Goal: Transaction & Acquisition: Book appointment/travel/reservation

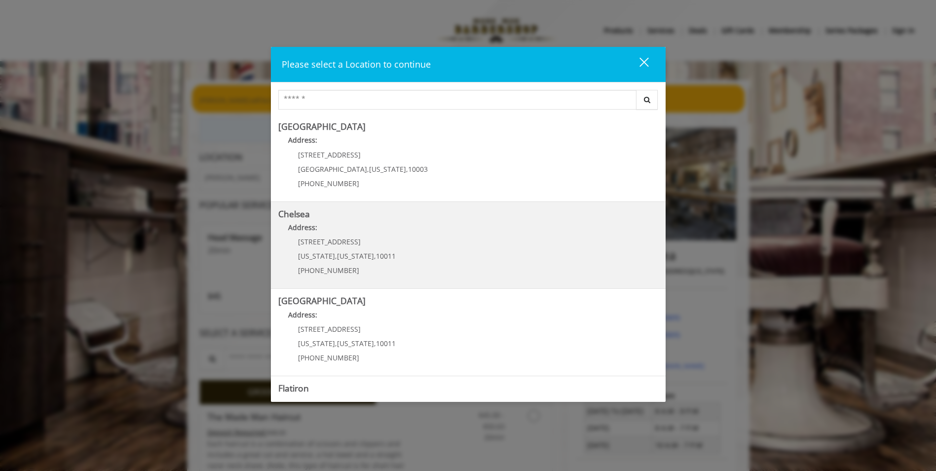
click at [419, 252] on link "Chelsea Address: [STREET_ADDRESS][US_STATE][US_STATE] (917) 639-3902" at bounding box center [468, 245] width 380 height 72
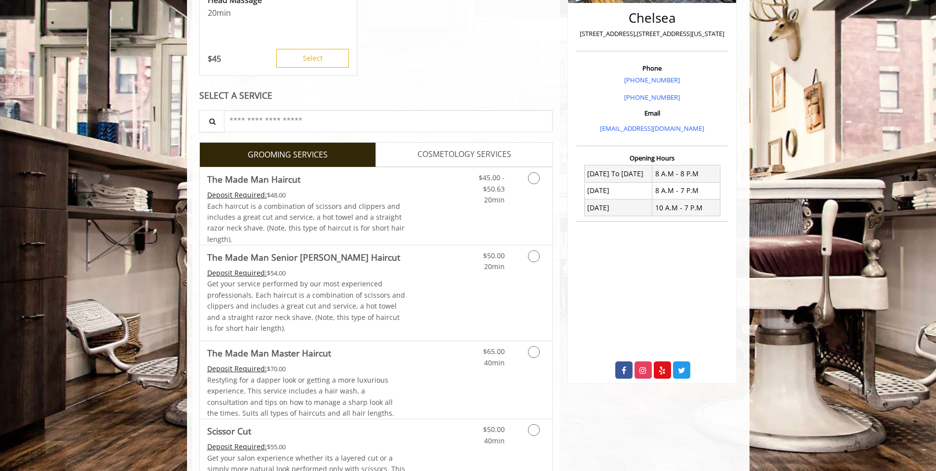
scroll to position [247, 0]
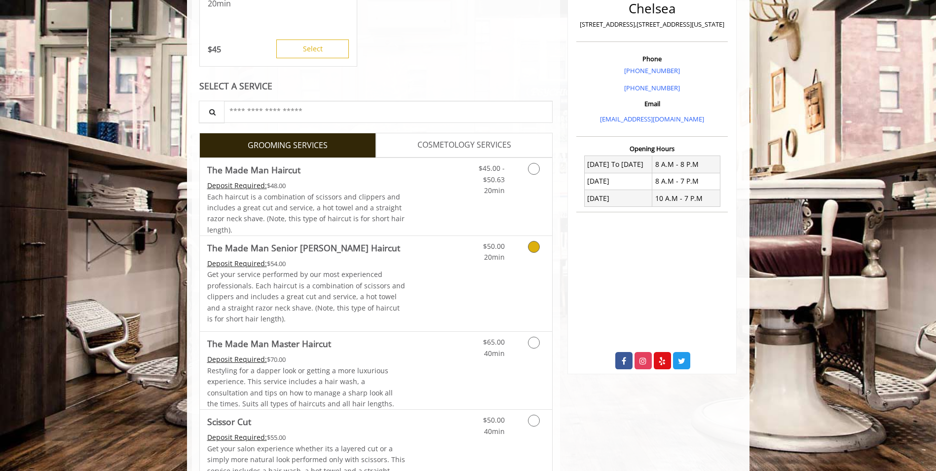
click at [455, 282] on link "Discounted Price" at bounding box center [434, 283] width 59 height 95
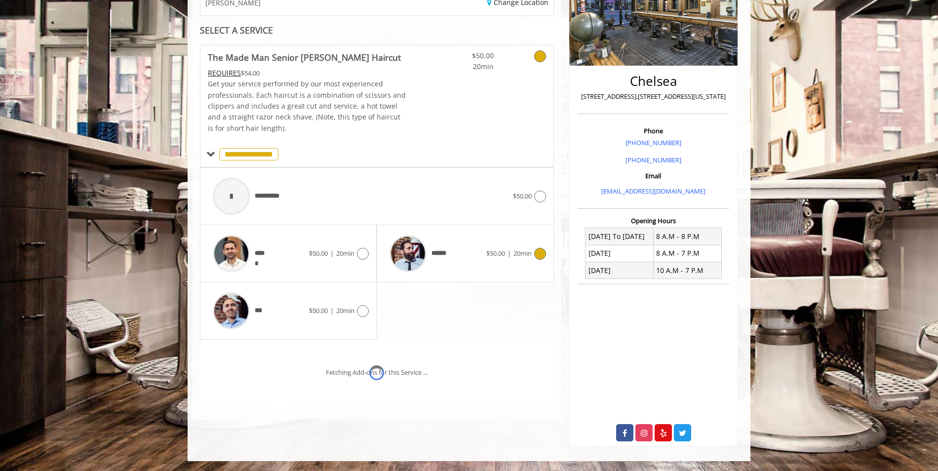
scroll to position [189, 0]
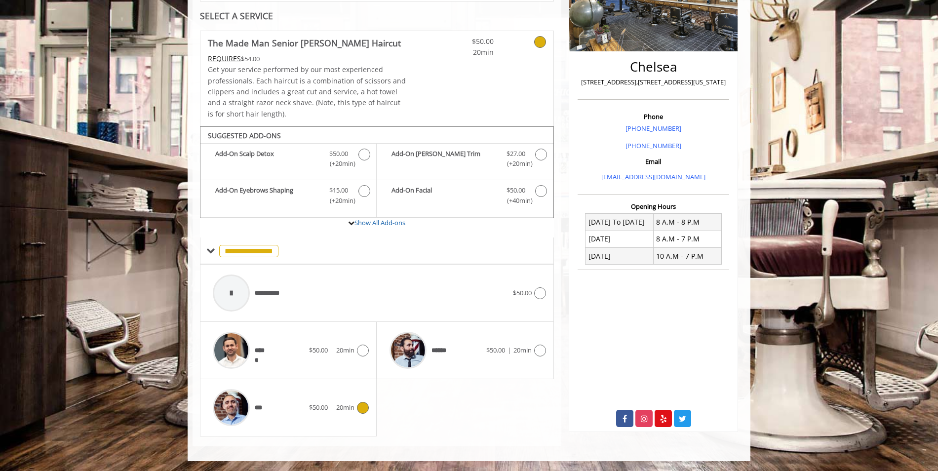
click at [339, 418] on div "*** $50.00 | 20min" at bounding box center [288, 407] width 161 height 47
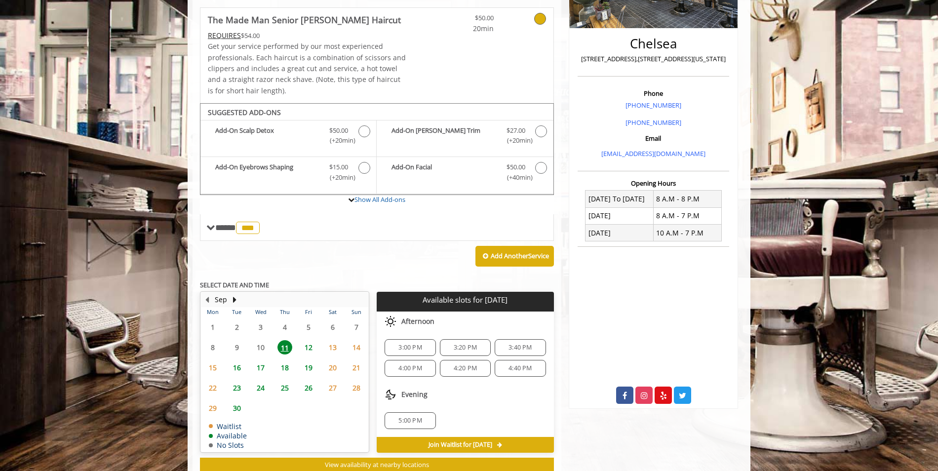
scroll to position [243, 0]
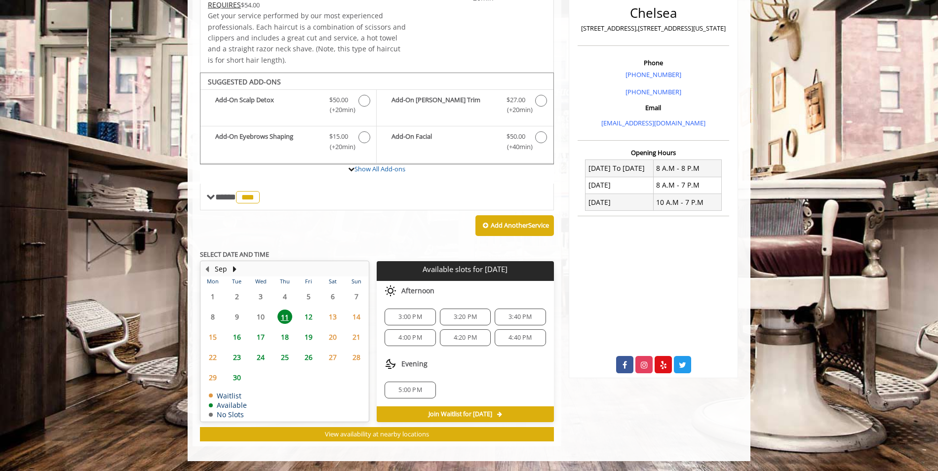
click at [524, 315] on span "3:40 PM" at bounding box center [519, 317] width 23 height 8
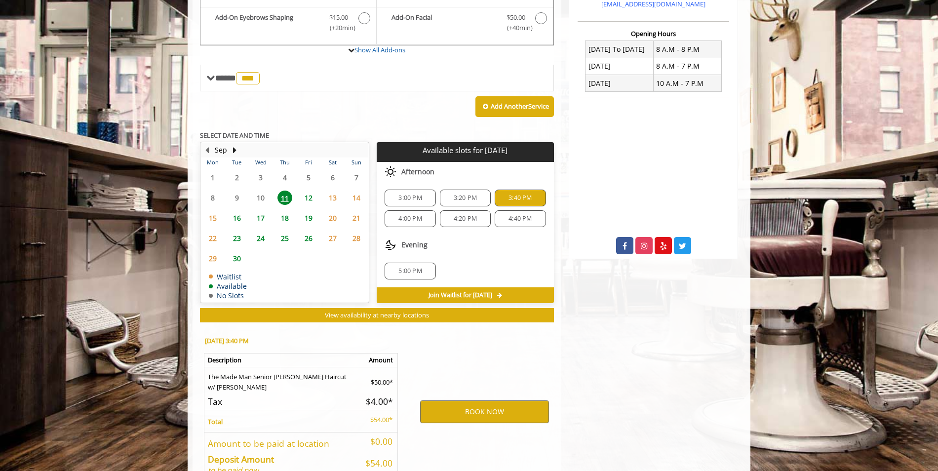
scroll to position [422, 0]
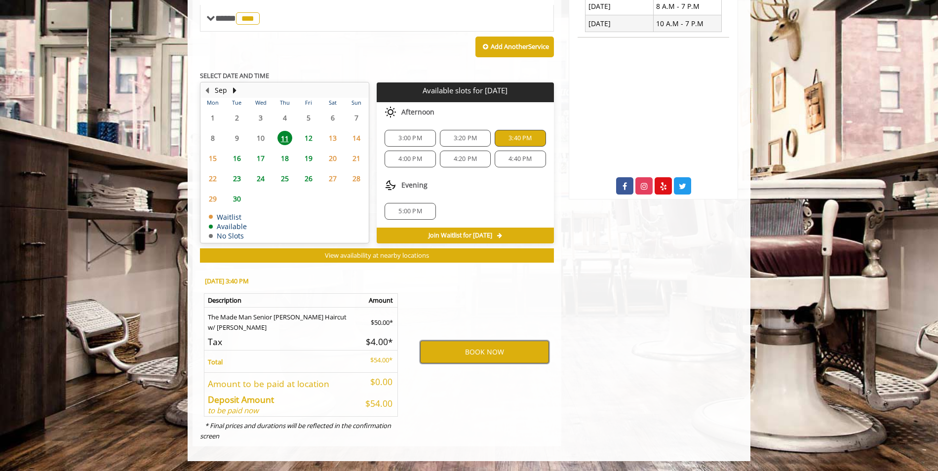
click at [476, 356] on button "BOOK NOW" at bounding box center [484, 352] width 129 height 23
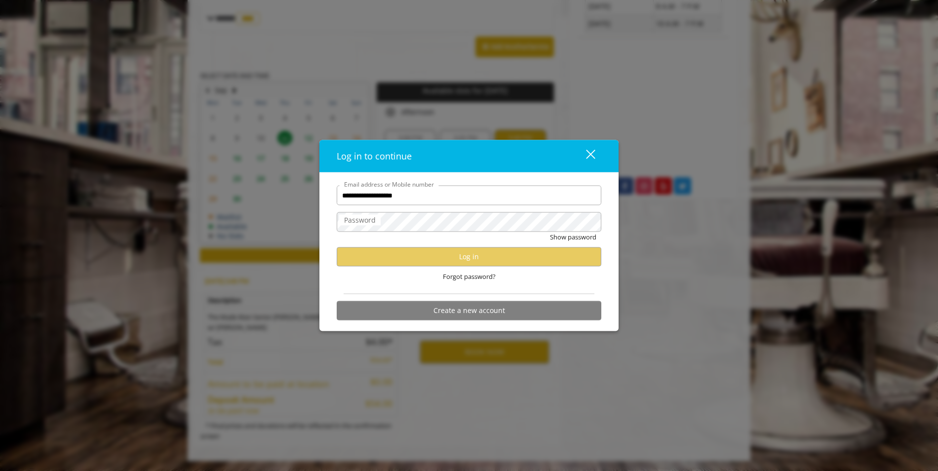
type input "**********"
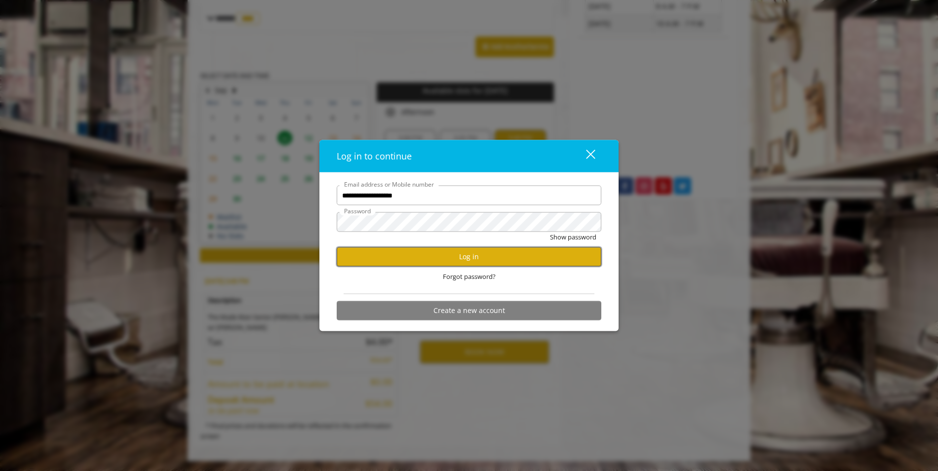
click at [472, 258] on button "Log in" at bounding box center [469, 256] width 265 height 19
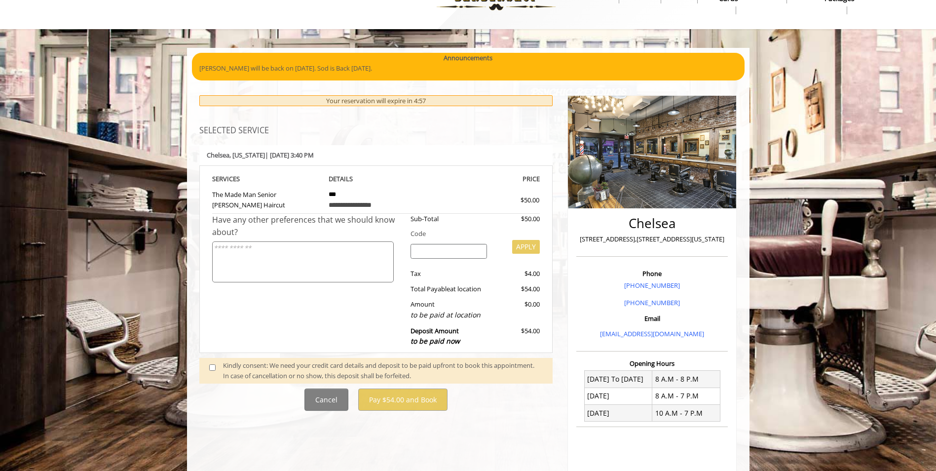
scroll to position [49, 0]
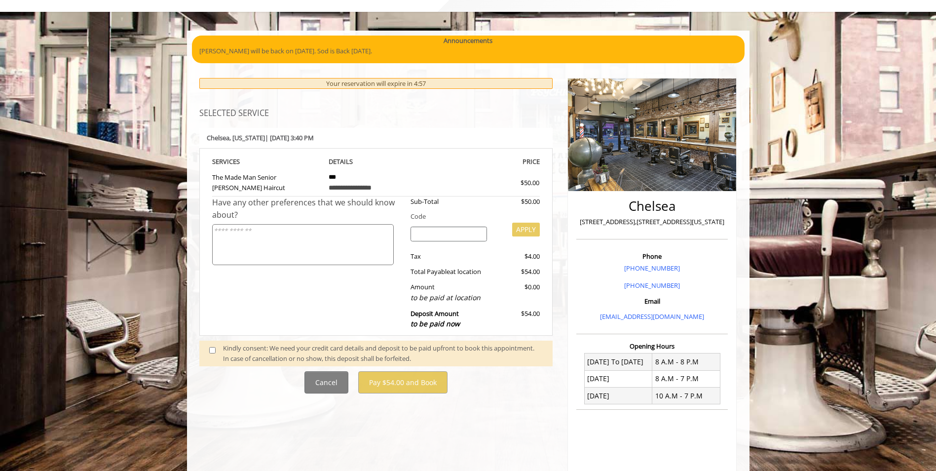
click at [248, 353] on div "Kindly consent: We need your credit card details and deposit to be paid upfront…" at bounding box center [383, 353] width 320 height 21
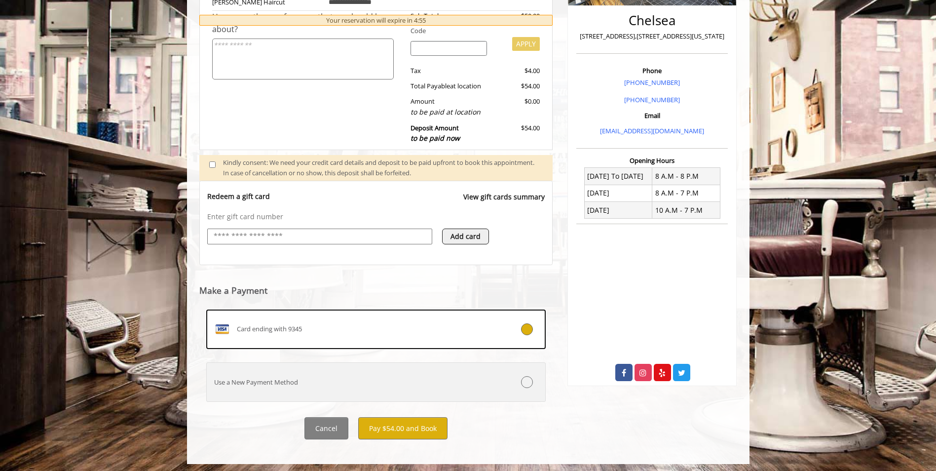
scroll to position [235, 0]
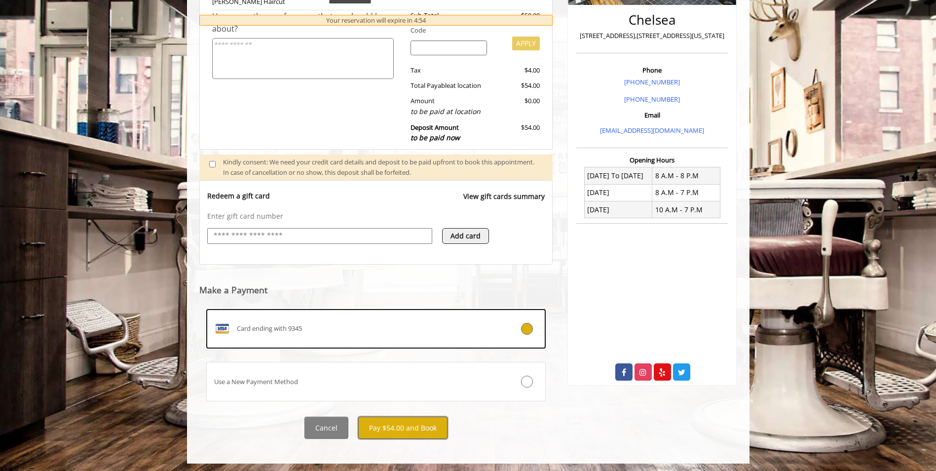
click at [428, 424] on button "Pay $54.00 and Book" at bounding box center [402, 428] width 89 height 22
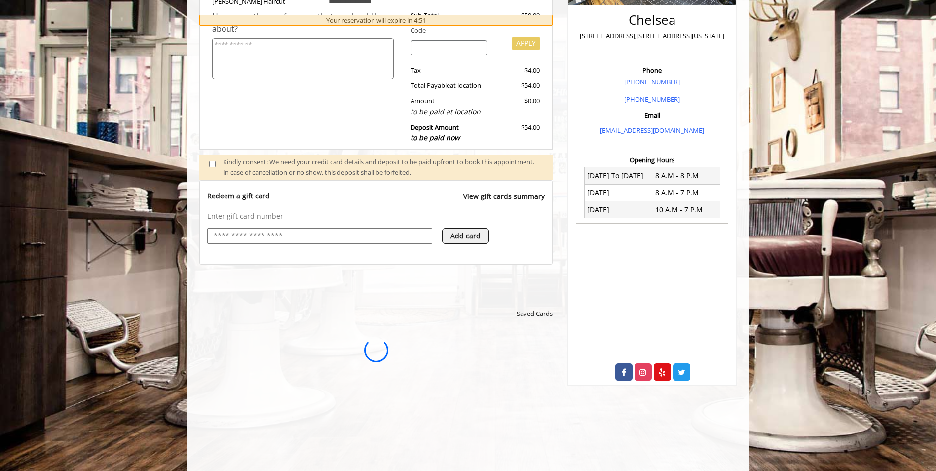
scroll to position [0, 0]
click at [240, 343] on div at bounding box center [337, 406] width 255 height 136
